Goal: Information Seeking & Learning: Learn about a topic

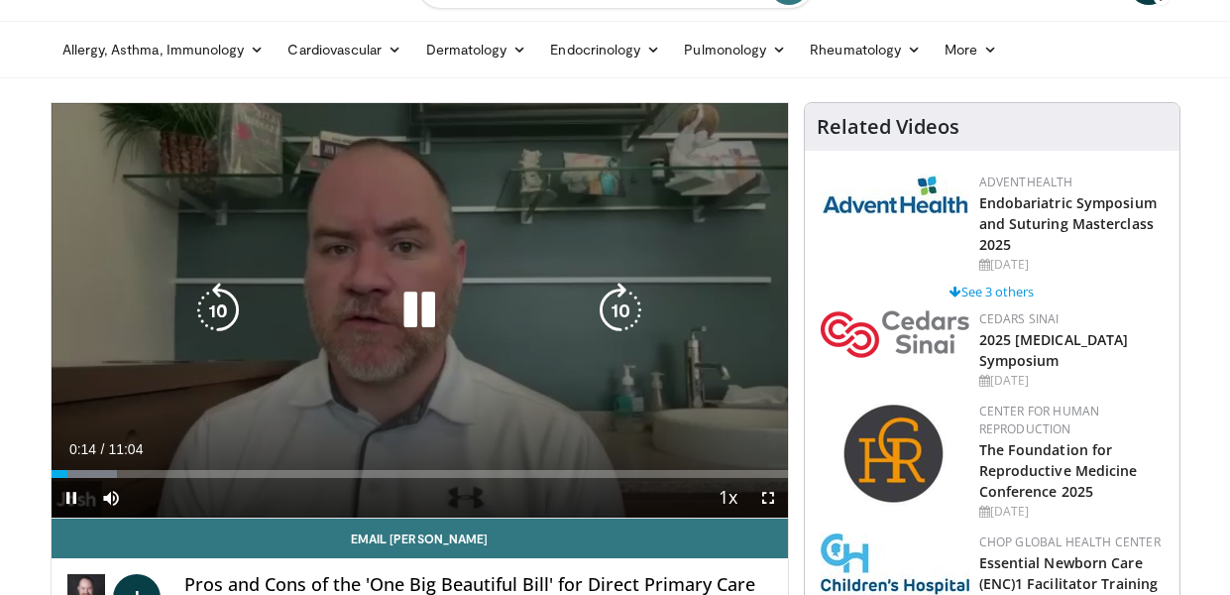
click at [779, 327] on div "10 seconds Tap to unmute" at bounding box center [420, 310] width 736 height 414
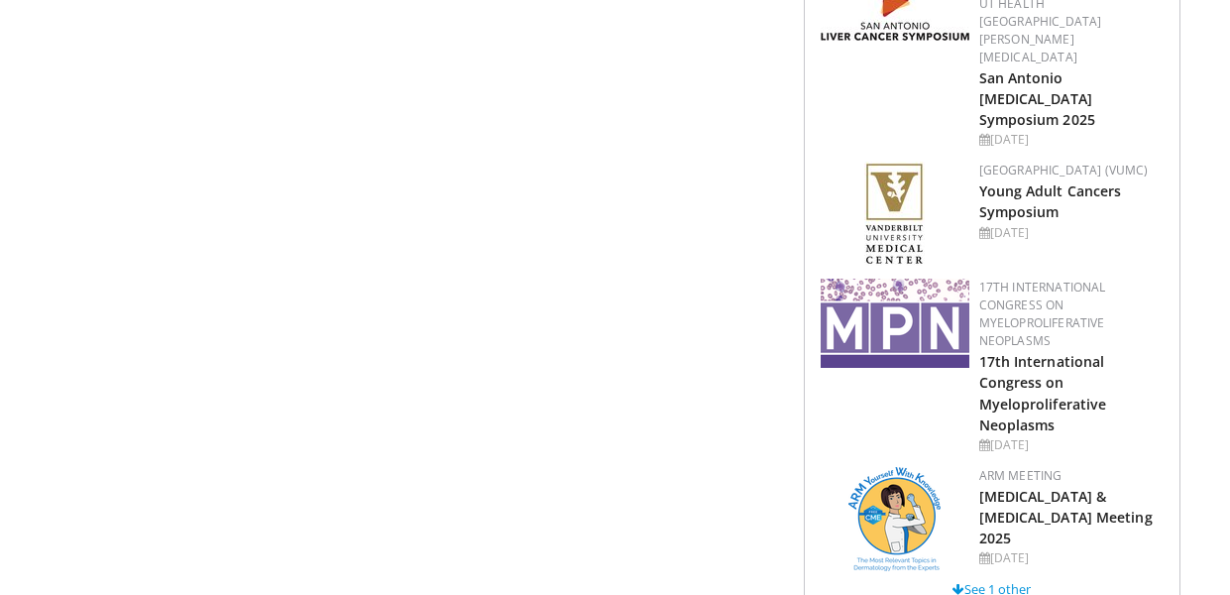
scroll to position [3214, 0]
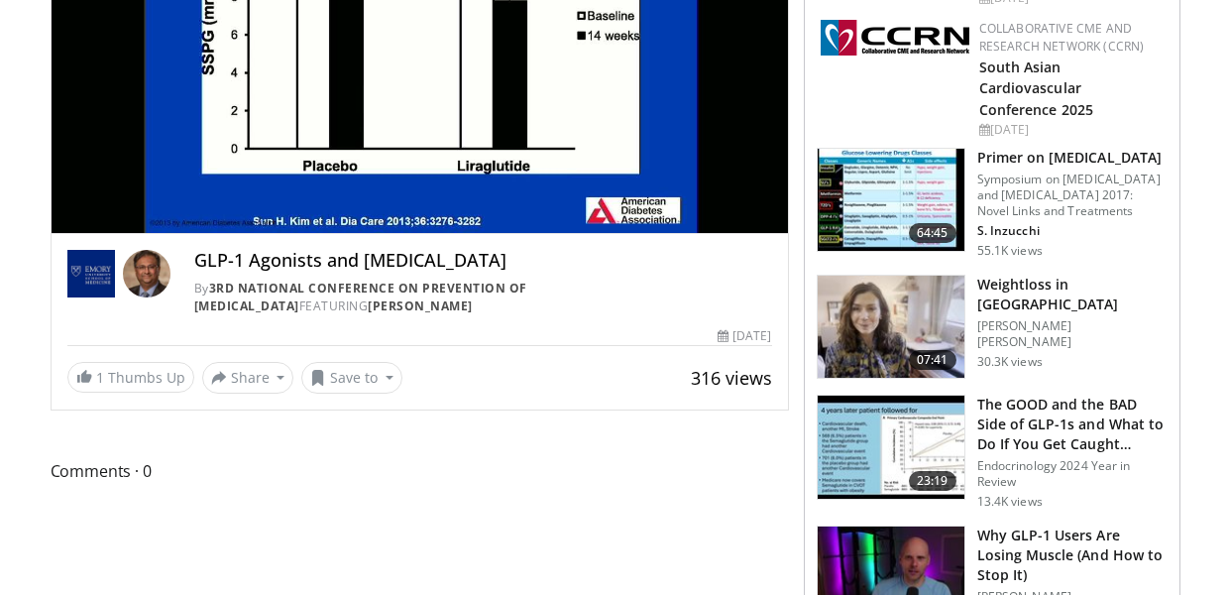
click at [894, 498] on img at bounding box center [891, 446] width 147 height 103
